Goal: Find specific page/section: Find specific page/section

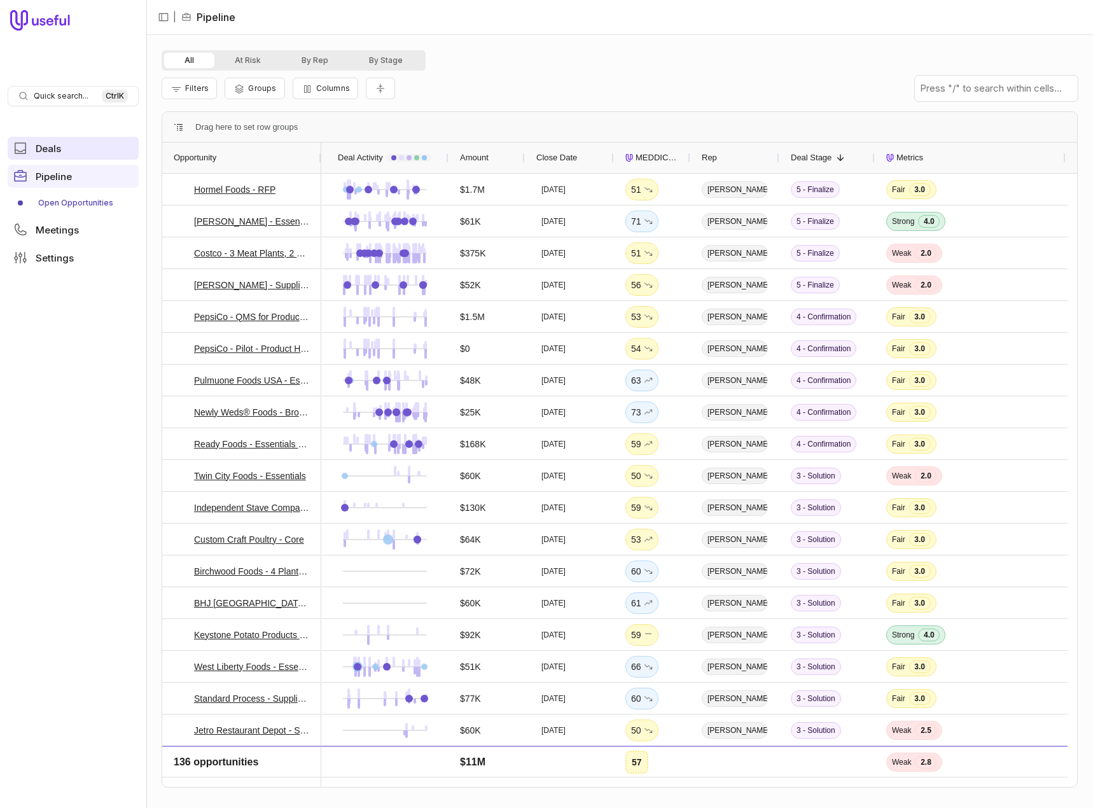
click at [55, 148] on span "Deals" at bounding box center [48, 149] width 25 height 10
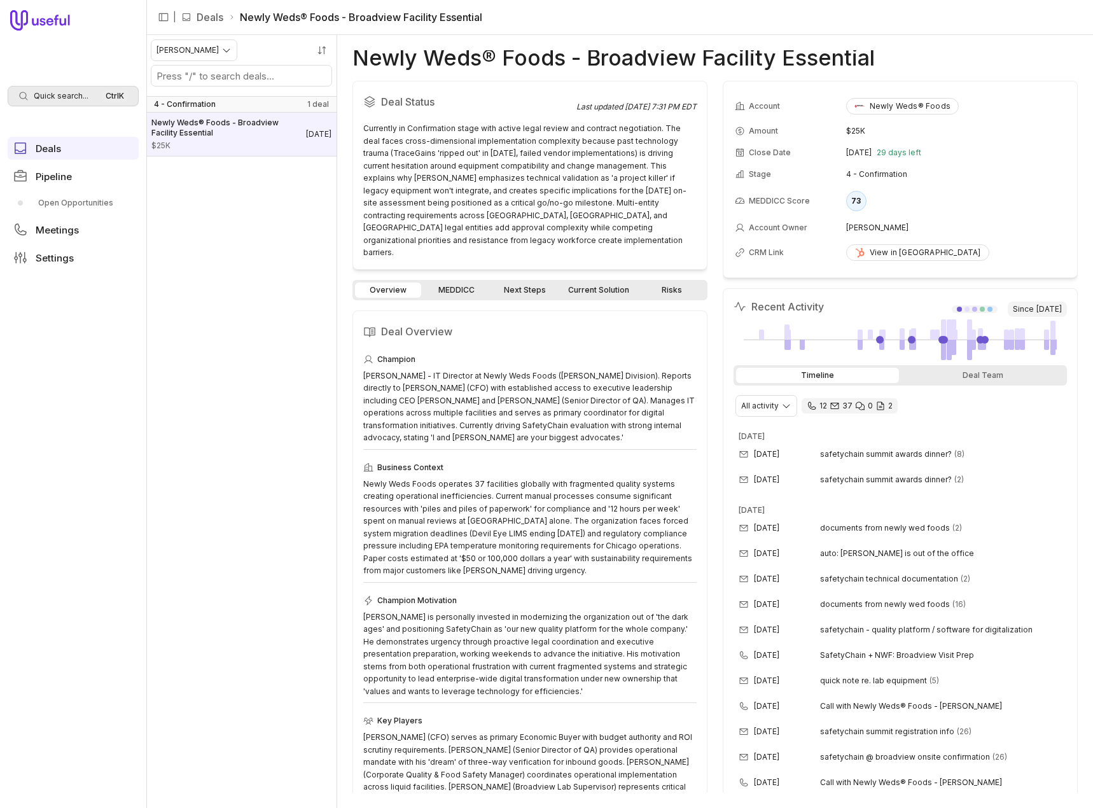
click at [73, 95] on span "Quick search..." at bounding box center [61, 96] width 55 height 10
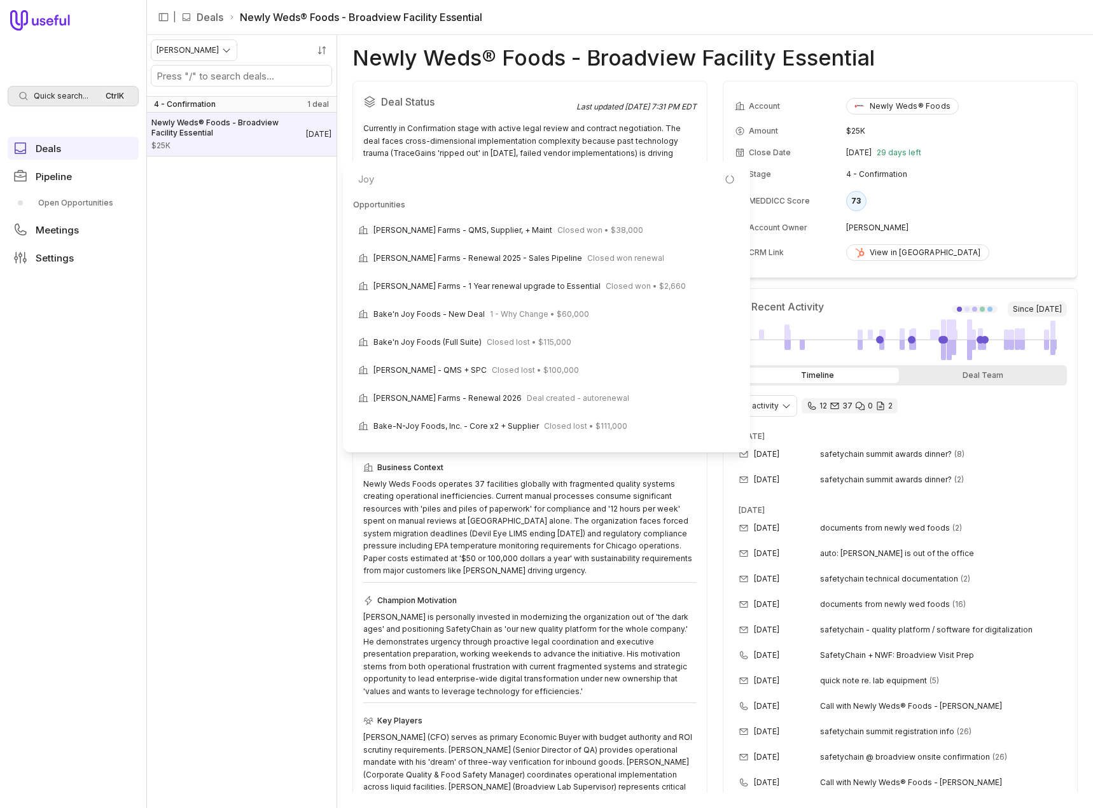
scroll to position [20, 0]
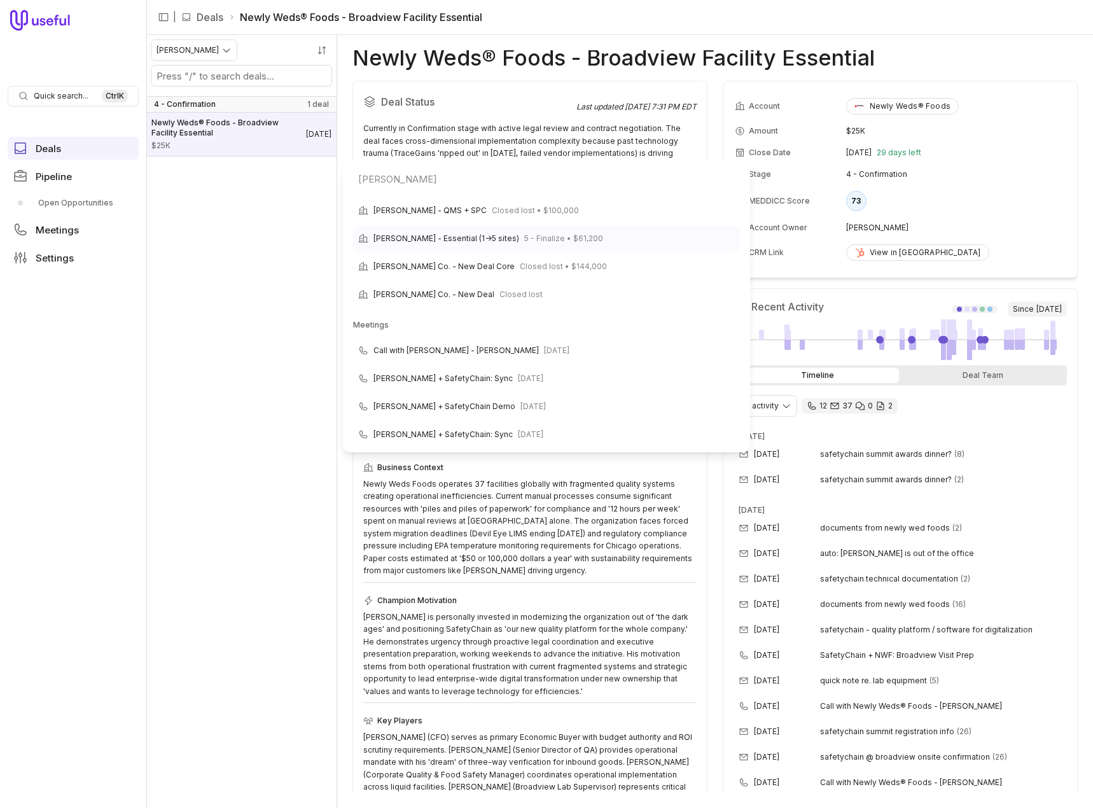
type input "[PERSON_NAME]"
click at [479, 237] on span "[PERSON_NAME] - Essential (1->5 sites)" at bounding box center [447, 238] width 146 height 15
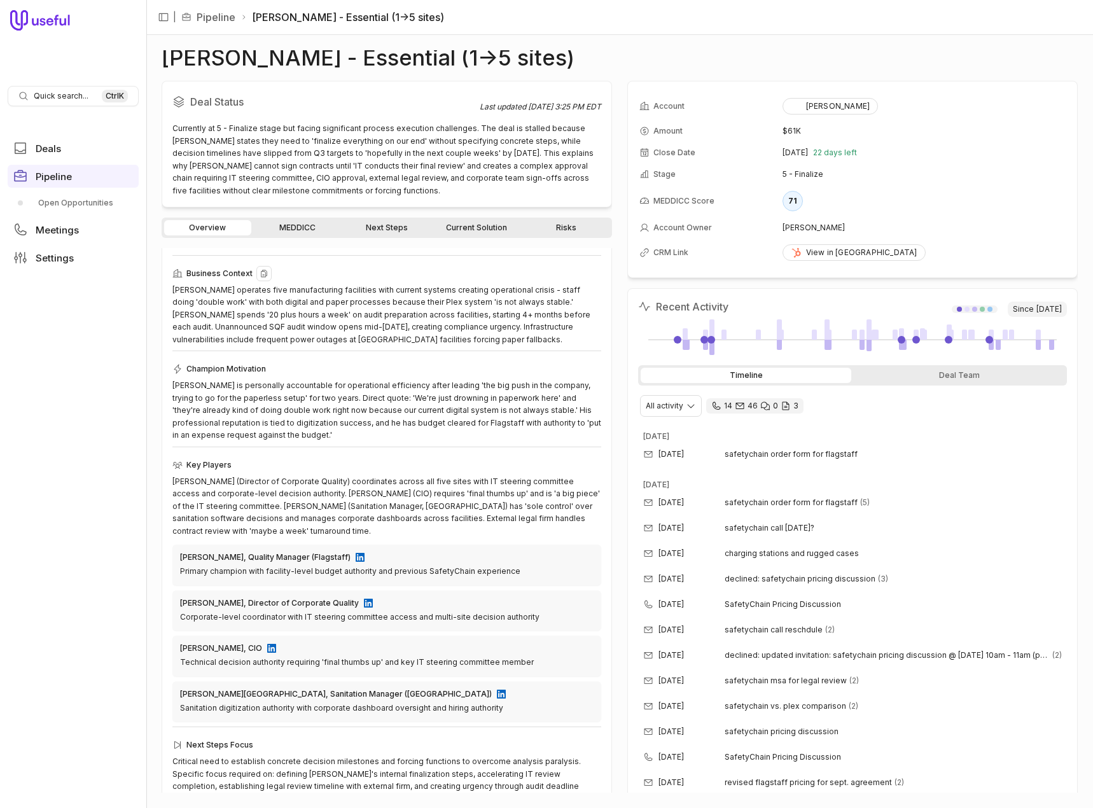
scroll to position [143, 0]
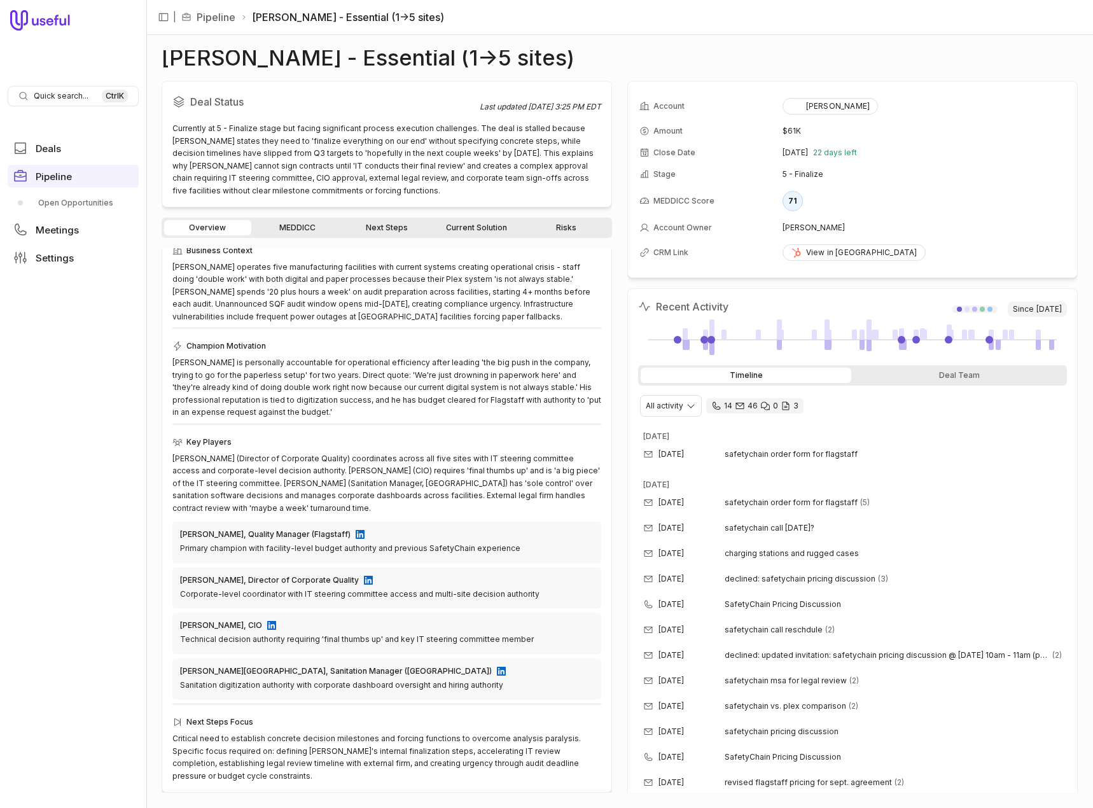
click at [564, 226] on link "Risks" at bounding box center [566, 227] width 87 height 15
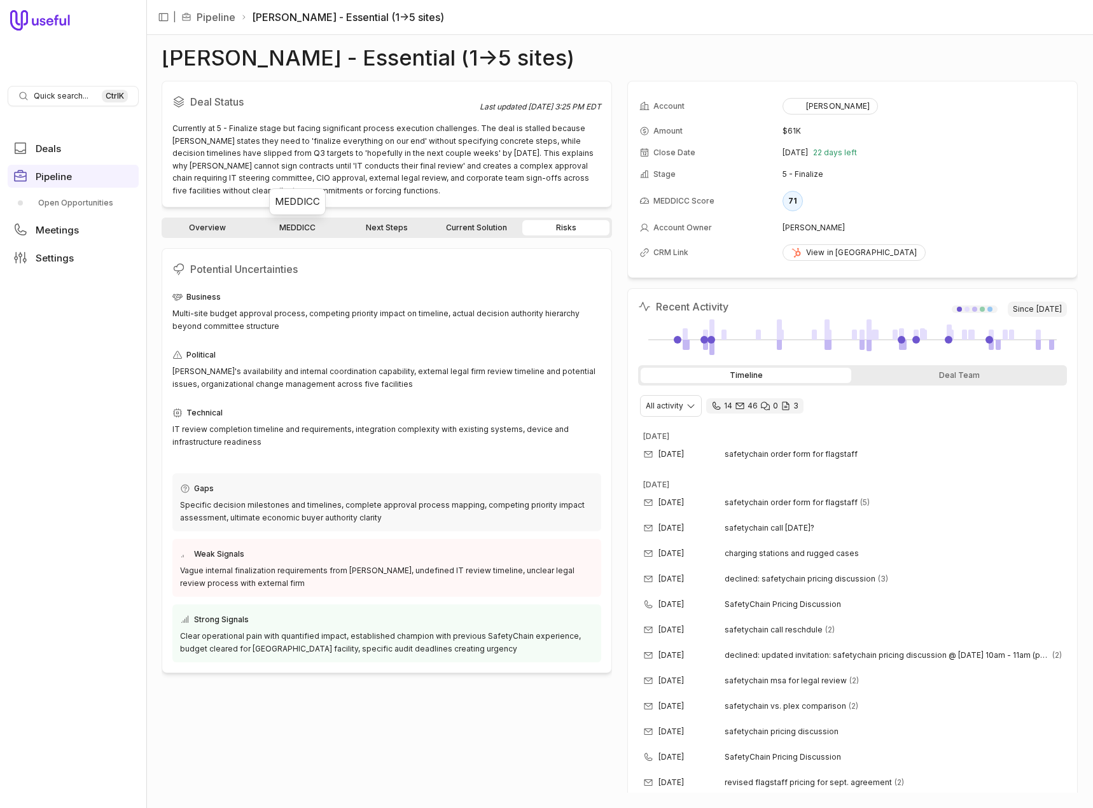
click at [297, 228] on link "MEDDICC" at bounding box center [297, 227] width 87 height 15
